Goal: Understand process/instructions: Learn about a topic

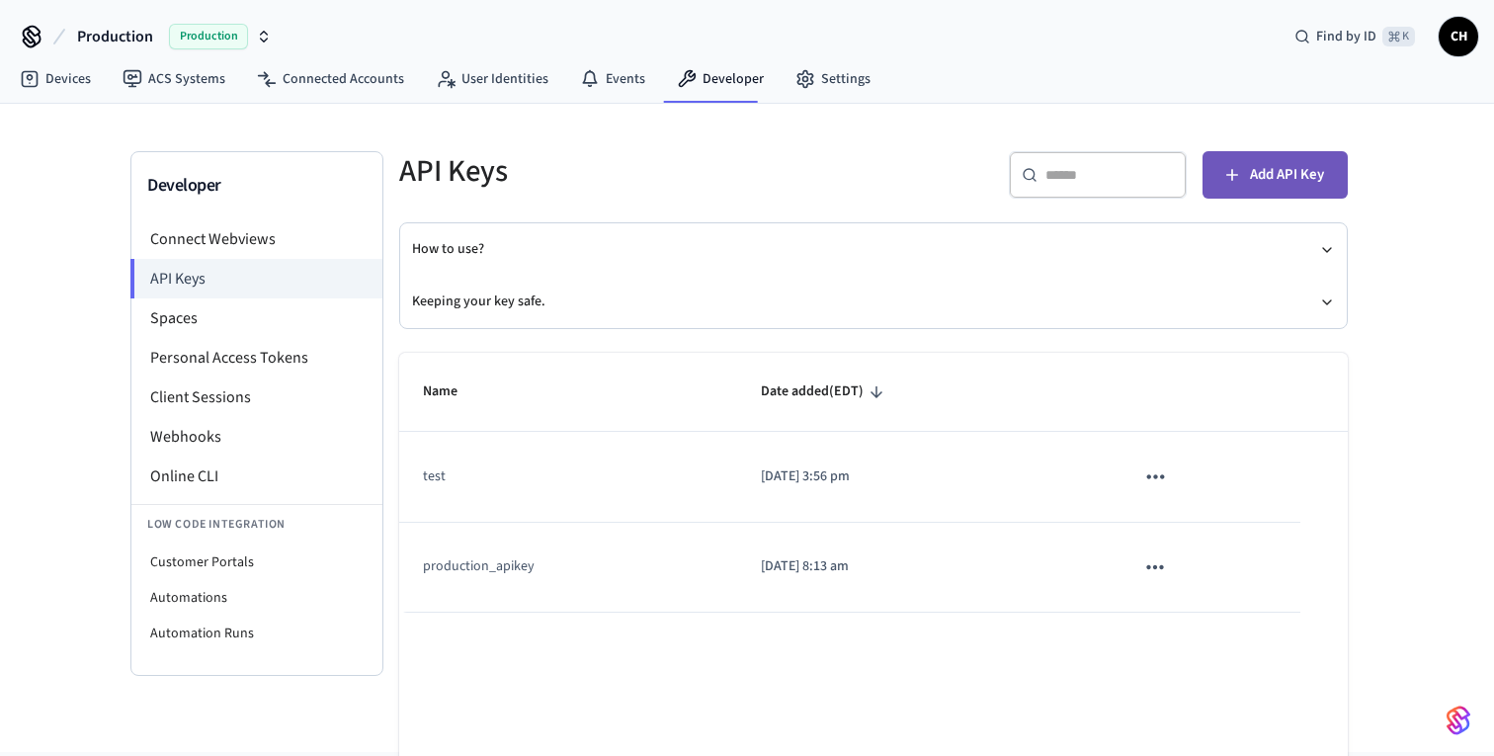
click at [1298, 180] on span "Add API Key" at bounding box center [1287, 175] width 74 height 26
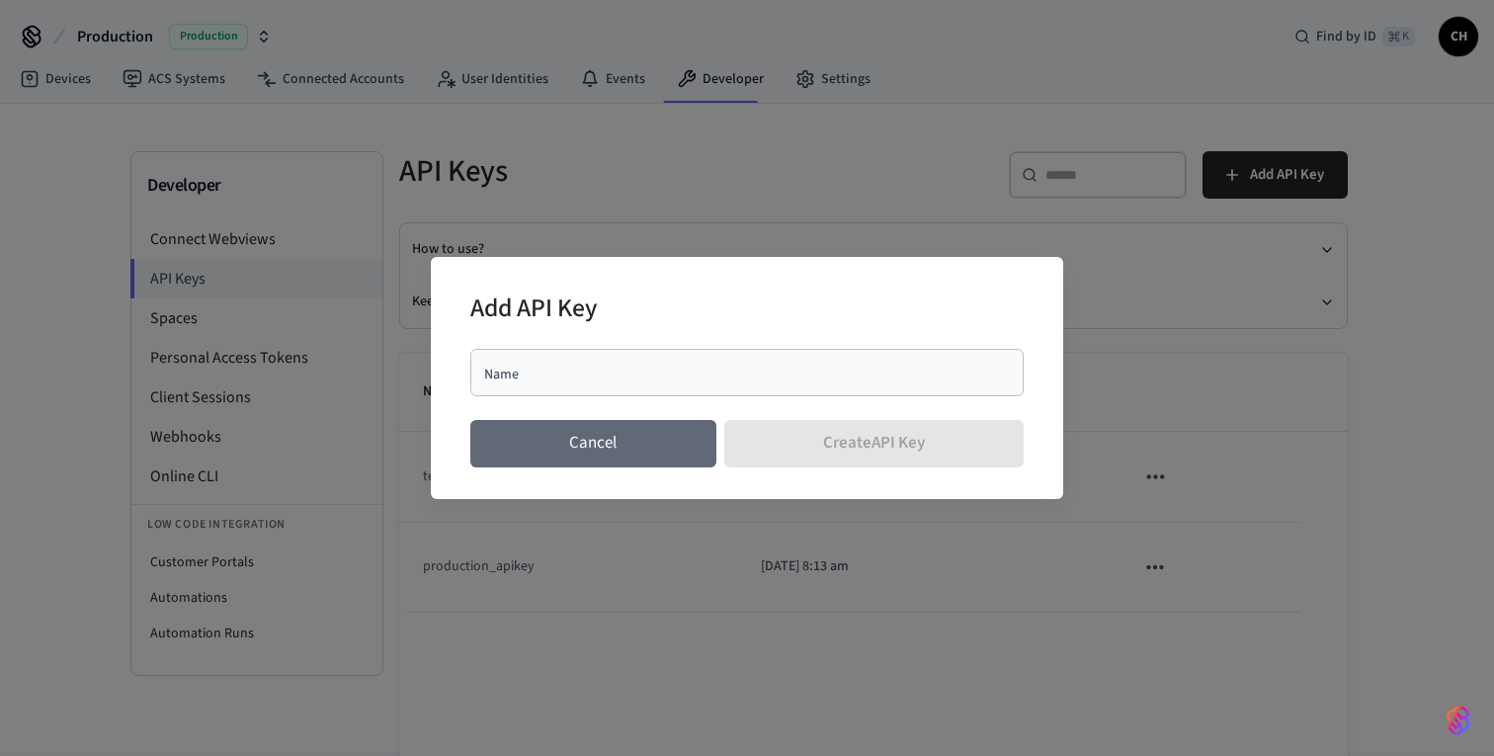
click at [603, 445] on button "Cancel" at bounding box center [593, 443] width 246 height 47
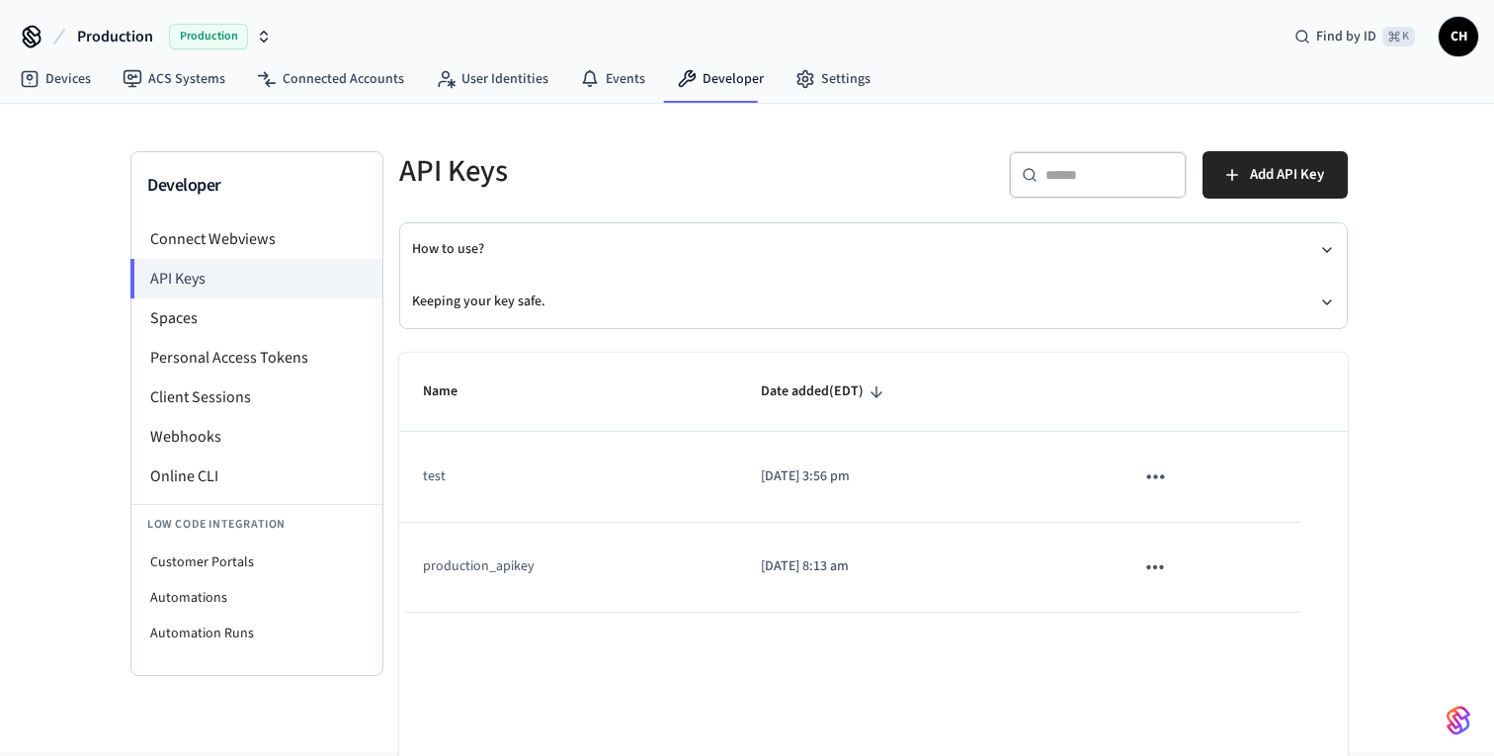
click at [461, 482] on td "test" at bounding box center [568, 477] width 338 height 90
click at [469, 578] on td "production_apikey" at bounding box center [568, 568] width 338 height 90
click at [1163, 566] on icon "sticky table" at bounding box center [1155, 567] width 26 height 26
click at [1163, 566] on div at bounding box center [747, 378] width 1494 height 756
click at [497, 572] on td "production_apikey" at bounding box center [568, 568] width 338 height 90
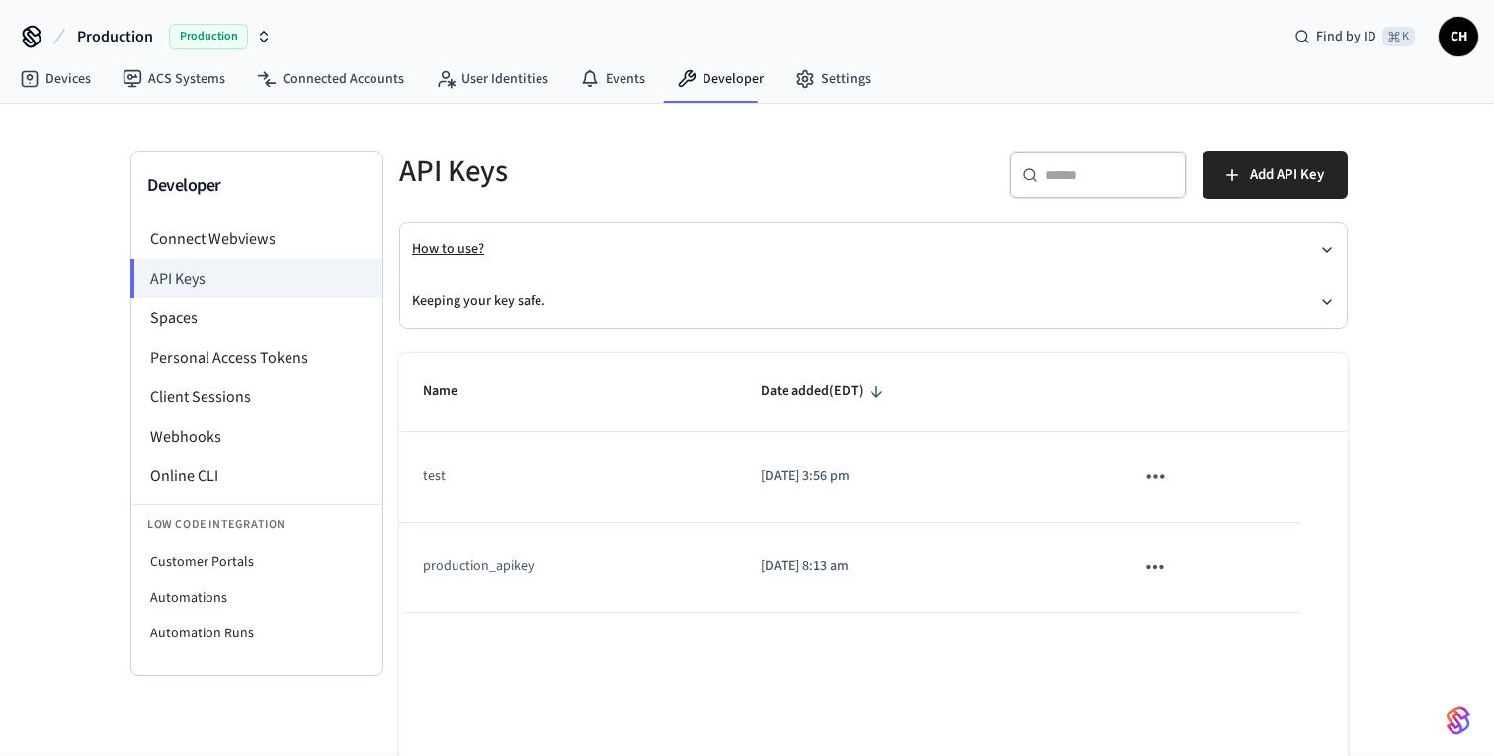
click at [473, 245] on button "How to use?" at bounding box center [873, 249] width 923 height 52
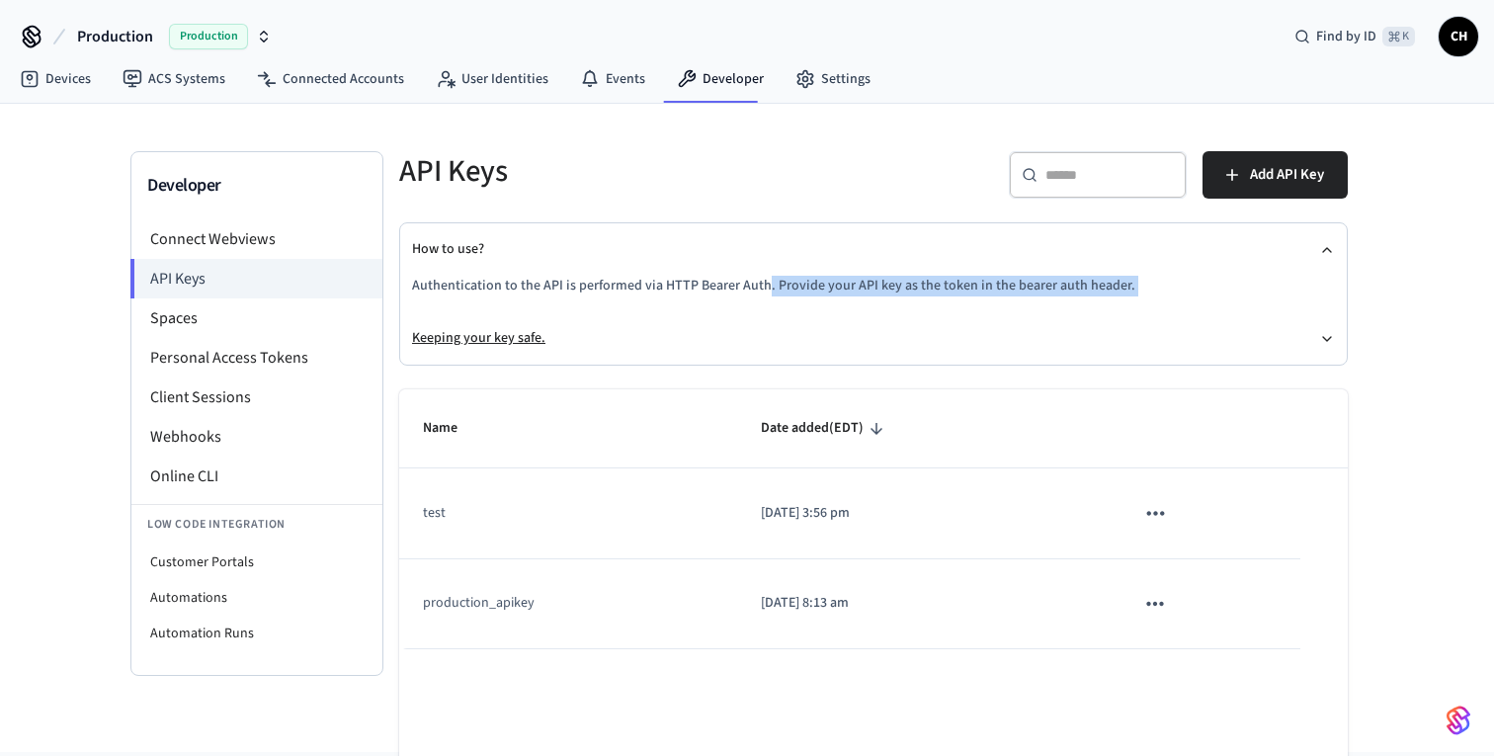
drag, startPoint x: 761, startPoint y: 295, endPoint x: 978, endPoint y: 313, distance: 218.1
click at [978, 313] on div "How to use? Authentication to the API is performed via HTTP Bearer Auth. Provid…" at bounding box center [873, 293] width 923 height 141
click at [978, 313] on button "Keeping your key safe." at bounding box center [873, 338] width 923 height 52
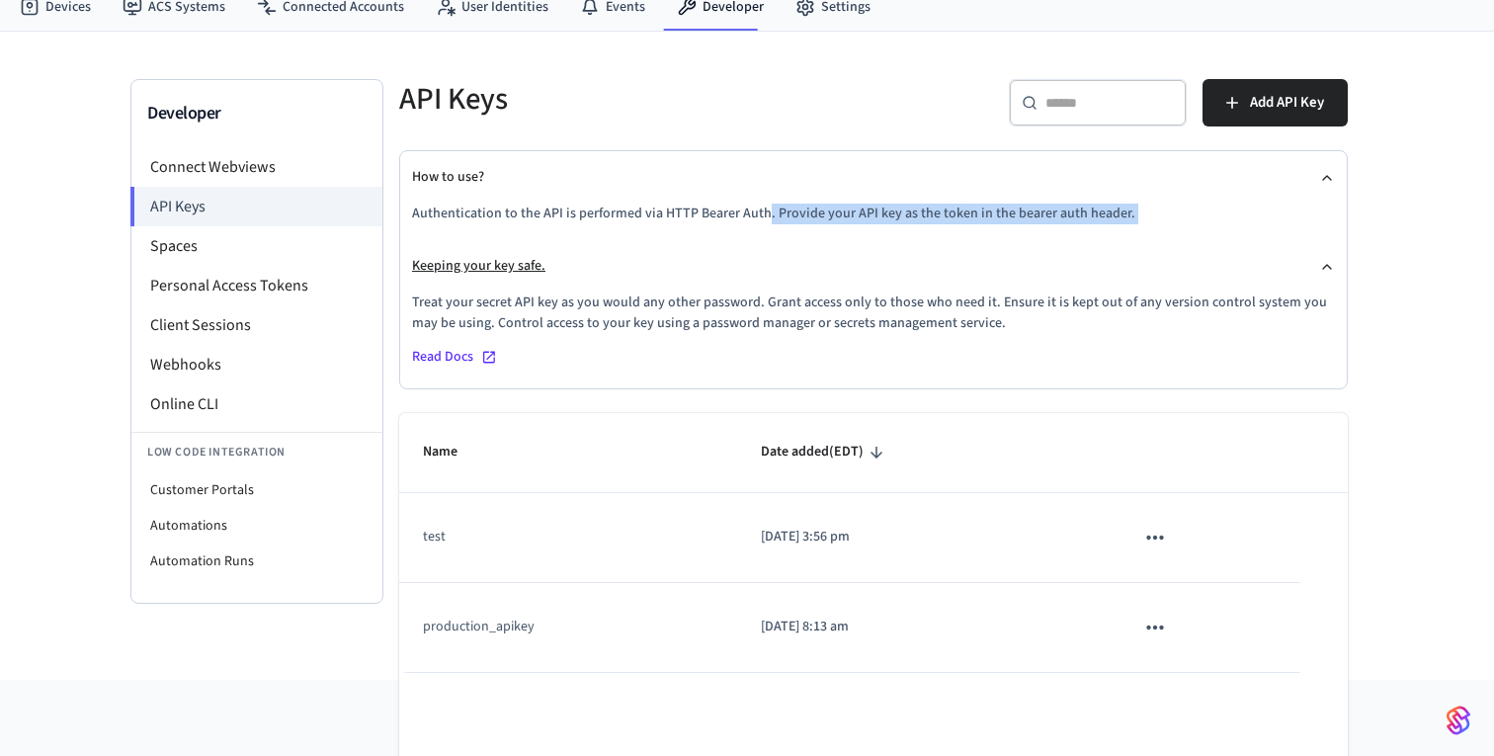
scroll to position [60, 0]
